Goal: Check status: Check status

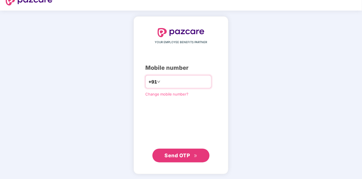
type input "**********"
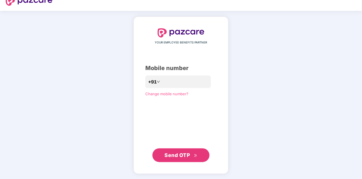
click at [173, 153] on span "Send OTP" at bounding box center [177, 155] width 25 height 6
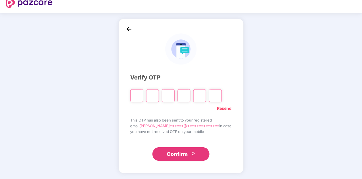
scroll to position [7, 0]
type input "*"
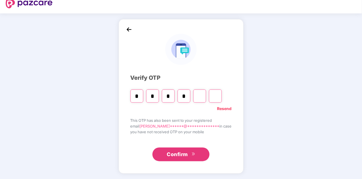
type input "*"
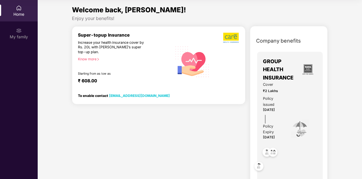
scroll to position [0, 0]
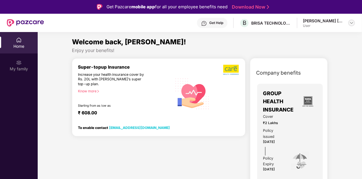
click at [352, 24] on img at bounding box center [351, 23] width 5 height 5
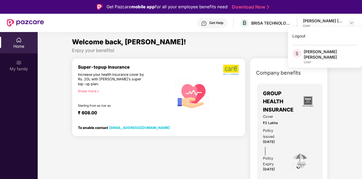
click at [251, 40] on div "Welcome back, [PERSON_NAME]!" at bounding box center [200, 42] width 256 height 11
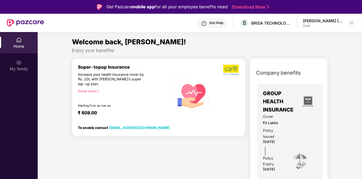
click at [20, 41] on img at bounding box center [19, 40] width 6 height 6
click at [18, 63] on img at bounding box center [19, 63] width 6 height 6
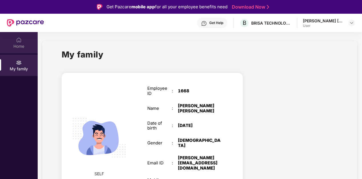
click at [19, 42] on img at bounding box center [19, 40] width 6 height 6
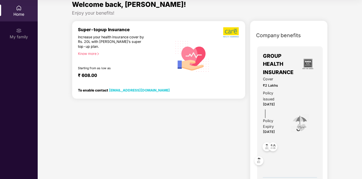
scroll to position [5, 0]
click at [275, 32] on span "Company benefits" at bounding box center [278, 35] width 45 height 8
click at [275, 35] on span "Company benefits" at bounding box center [278, 35] width 45 height 8
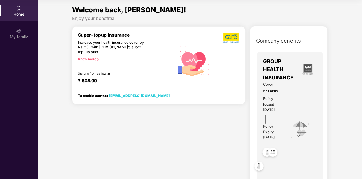
scroll to position [0, 0]
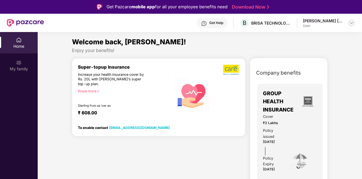
click at [352, 24] on img at bounding box center [351, 23] width 5 height 5
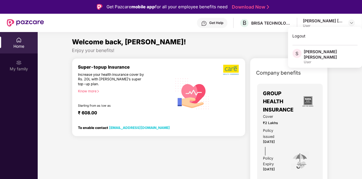
click at [217, 43] on div "Welcome back, [PERSON_NAME]!" at bounding box center [200, 42] width 256 height 11
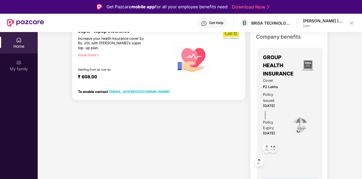
scroll to position [32, 0]
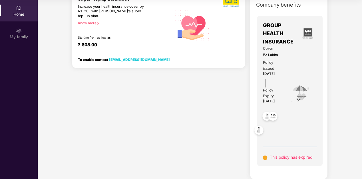
click at [259, 130] on img at bounding box center [259, 131] width 14 height 14
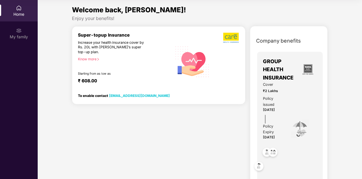
scroll to position [0, 0]
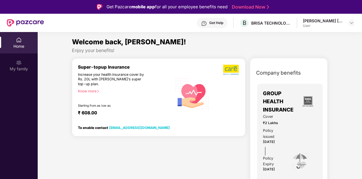
click at [9, 22] on img at bounding box center [25, 22] width 37 height 7
click at [89, 92] on div "Know more" at bounding box center [123, 91] width 91 height 4
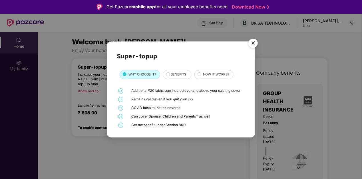
click at [254, 41] on img "Close" at bounding box center [253, 44] width 16 height 16
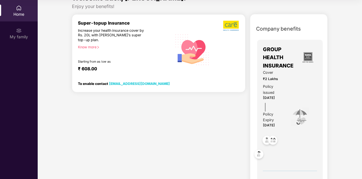
scroll to position [11, 0]
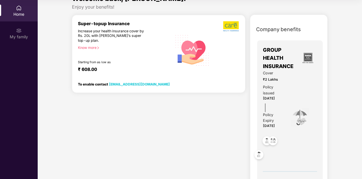
click at [298, 72] on div "Cover ₹2 Lakhs Policy issued [DATE] Policy Expiry [DATE]" at bounding box center [290, 117] width 54 height 94
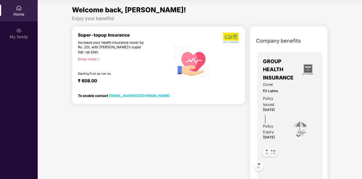
scroll to position [0, 0]
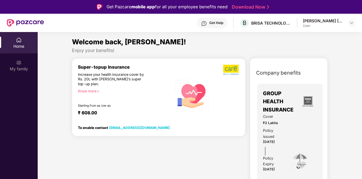
click at [146, 54] on div "Welcome back, [PERSON_NAME]! Enjoy your benefits! Super-topup Insurance Increas…" at bounding box center [199, 142] width 329 height 211
click at [186, 47] on div "Enjoy your benefits!" at bounding box center [200, 50] width 256 height 6
click at [171, 40] on div "Welcome back, [PERSON_NAME]!" at bounding box center [200, 42] width 256 height 11
click at [61, 90] on div "Welcome back, [PERSON_NAME]! Enjoy your benefits! Super-topup Insurance Increas…" at bounding box center [199, 142] width 329 height 211
click at [151, 81] on div "Super-topup Insurance Increase your health insurance cover by Rs. 20L with [PER…" at bounding box center [125, 93] width 94 height 59
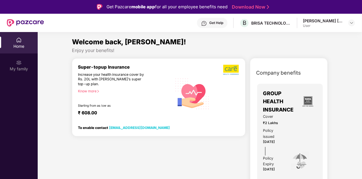
click at [295, 48] on div "Enjoy your benefits!" at bounding box center [200, 50] width 256 height 6
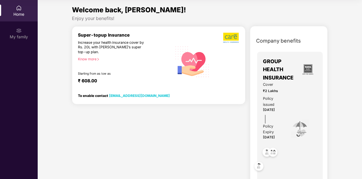
click at [192, 22] on div "Welcome back, [PERSON_NAME]! Enjoy your benefits! Super-topup Insurance Increas…" at bounding box center [199, 110] width 329 height 211
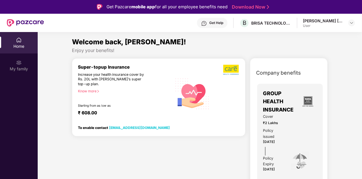
click at [13, 22] on img at bounding box center [25, 22] width 37 height 7
